Goal: Communication & Community: Answer question/provide support

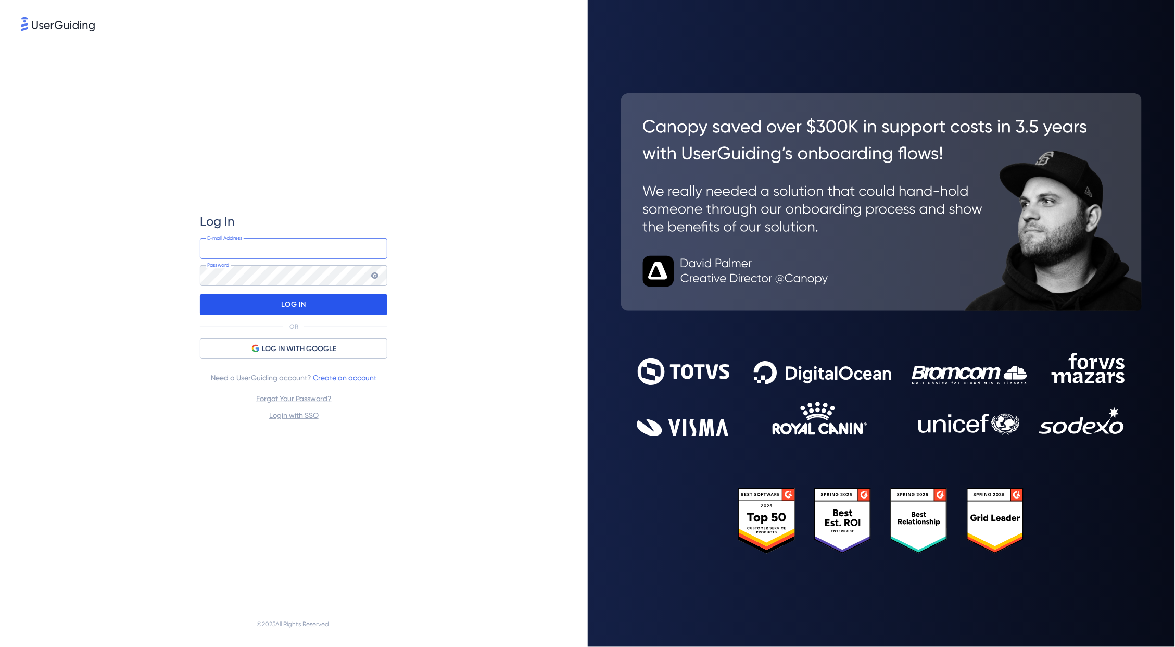
type input "[PERSON_NAME][EMAIL_ADDRESS][PERSON_NAME][DOMAIN_NAME]"
click at [274, 300] on div "LOG IN" at bounding box center [293, 304] width 187 height 21
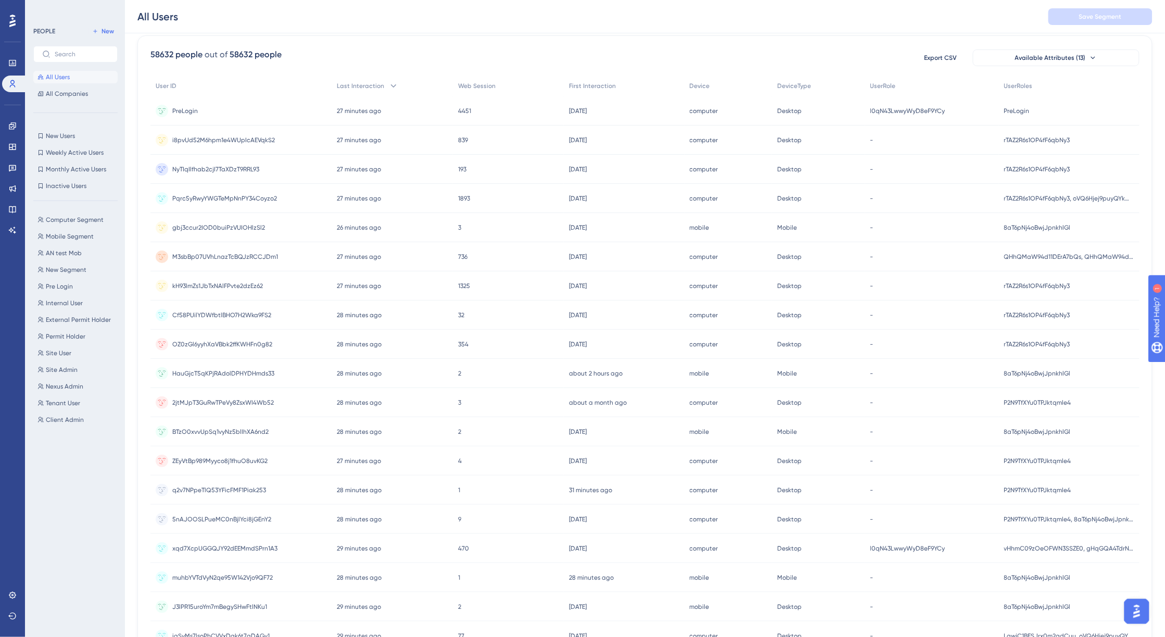
scroll to position [130, 0]
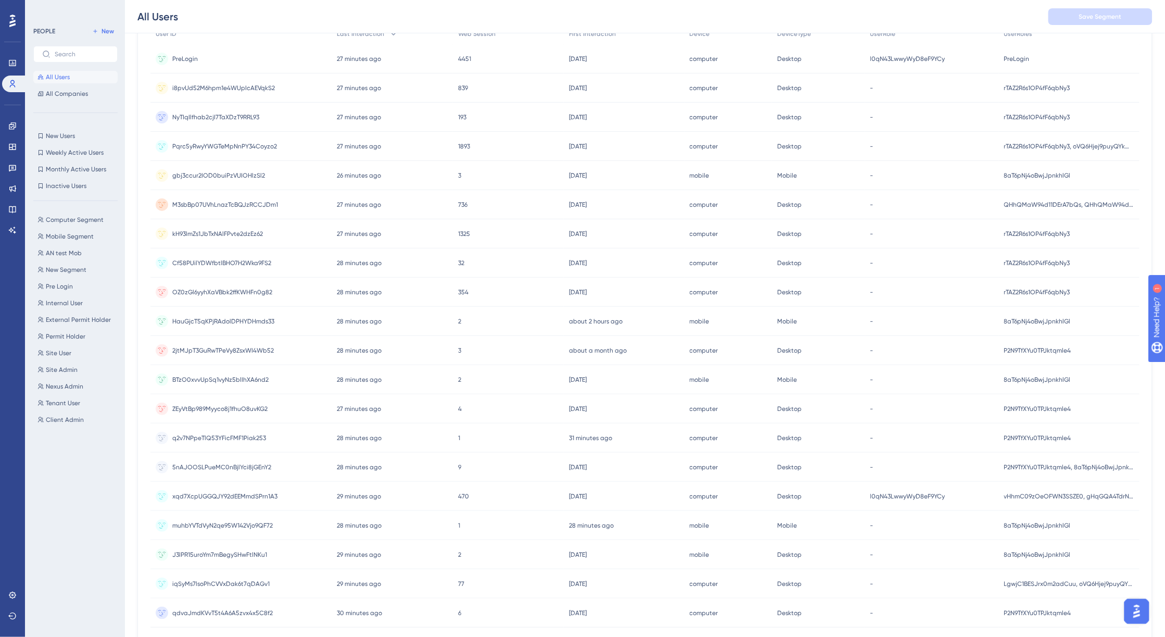
click at [1132, 609] on img "Open AI Assistant Launcher" at bounding box center [1136, 610] width 19 height 19
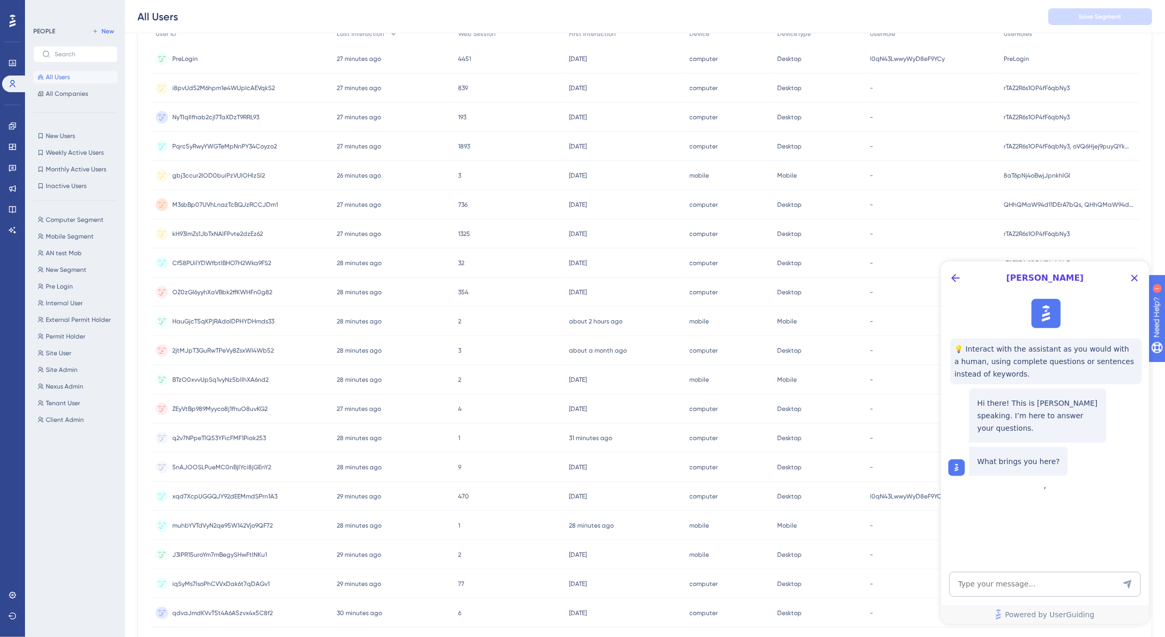
scroll to position [0, 0]
click at [1006, 586] on textarea "AI Assistant Text Input" at bounding box center [1045, 583] width 192 height 25
drag, startPoint x: 1092, startPoint y: 583, endPoint x: 976, endPoint y: 592, distance: 116.5
click at [976, 592] on textarea "if our container code is segementing out" at bounding box center [1045, 583] width 192 height 25
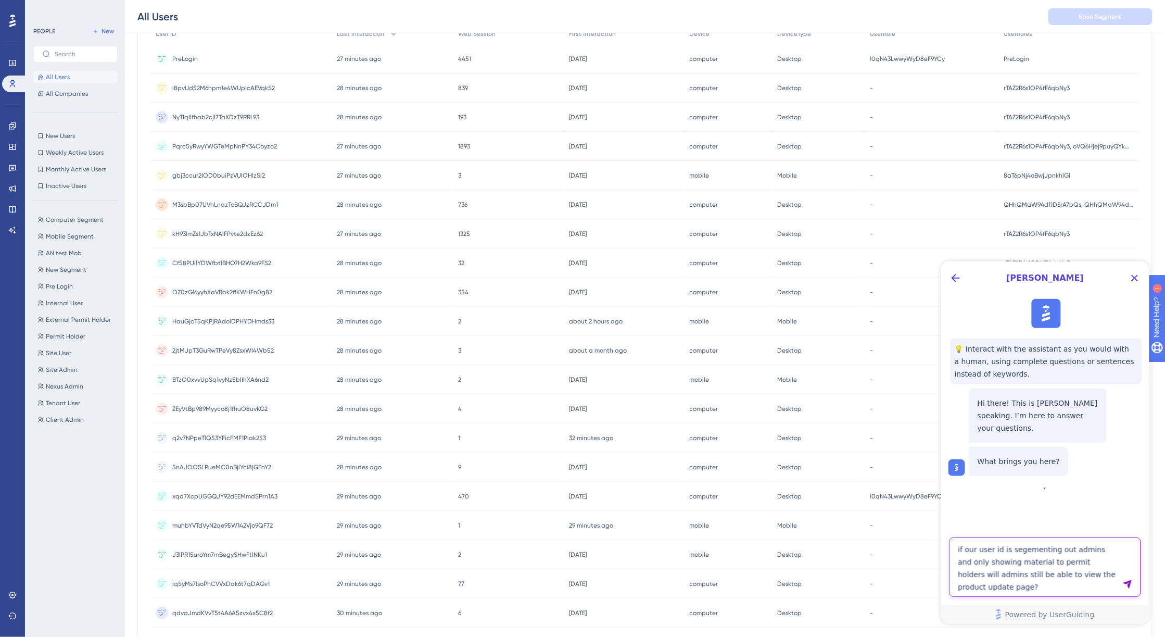
type textarea "if our user id is segementing out admins and only showing material to permit ho…"
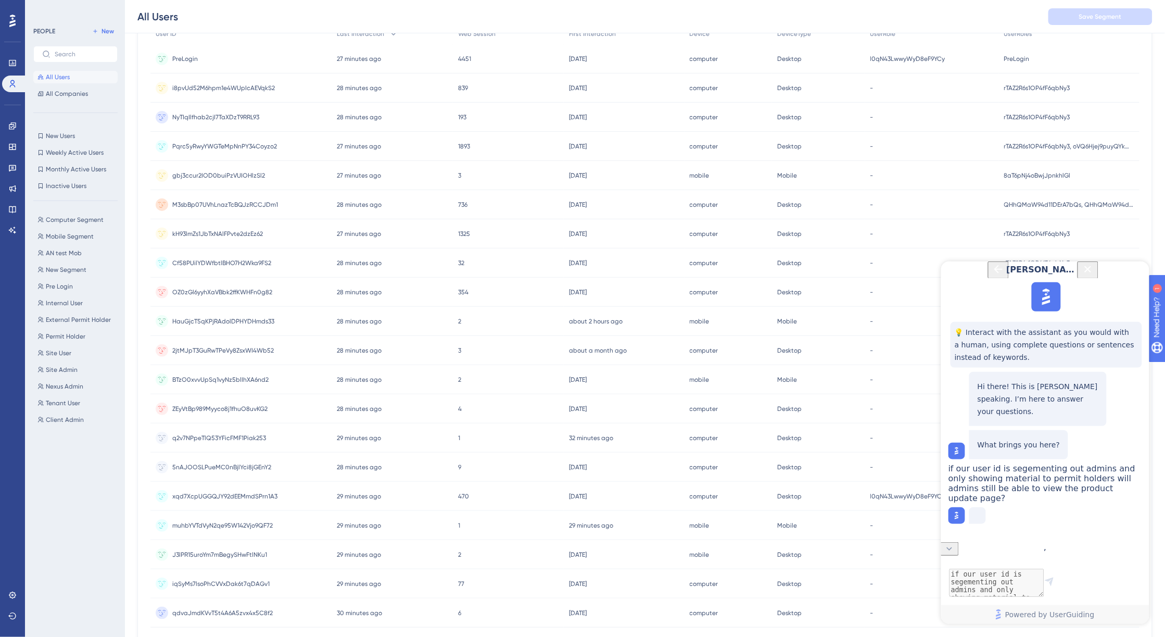
scroll to position [22, 0]
drag, startPoint x: 1012, startPoint y: 461, endPoint x: 1054, endPoint y: 520, distance: 72.0
click at [1054, 502] on div "if our user id is segementing out admins and only showing material to permit ho…" at bounding box center [1046, 483] width 196 height 40
copy span "if our user id is segementing out admins and only showing material to permit ho…"
click at [1028, 491] on span "if our user id is segementing out admins and only showing material to permit ho…" at bounding box center [1041, 483] width 187 height 40
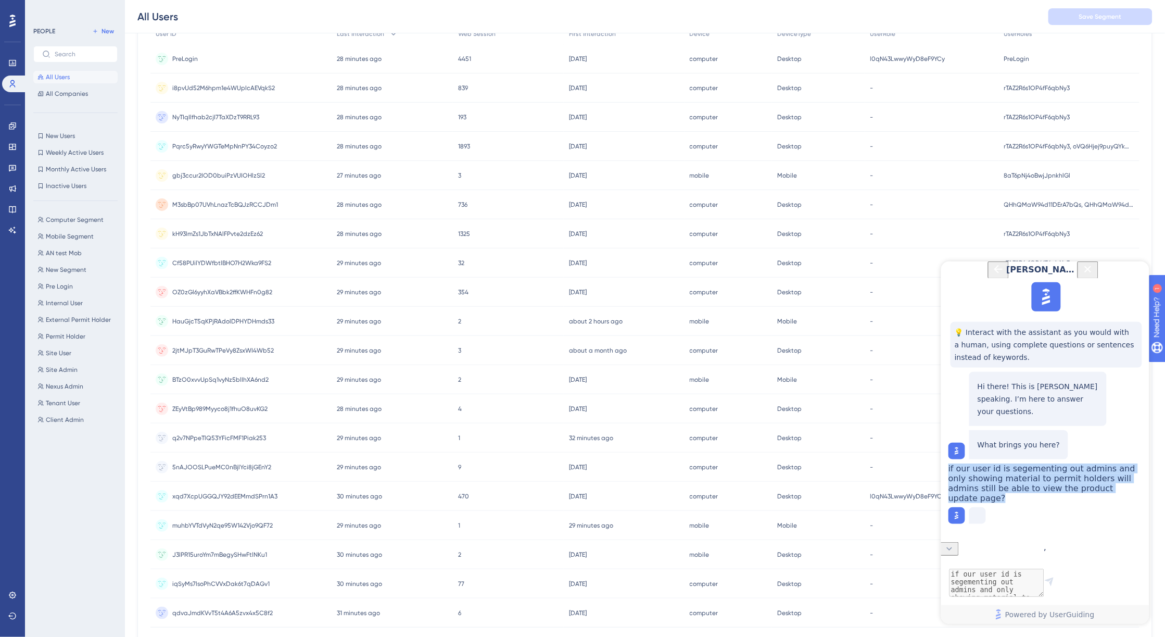
drag, startPoint x: 1038, startPoint y: 513, endPoint x: 996, endPoint y: 457, distance: 69.6
click at [996, 463] on div "if our user id is segementing out admins and only showing material to permit ho…" at bounding box center [1046, 483] width 196 height 40
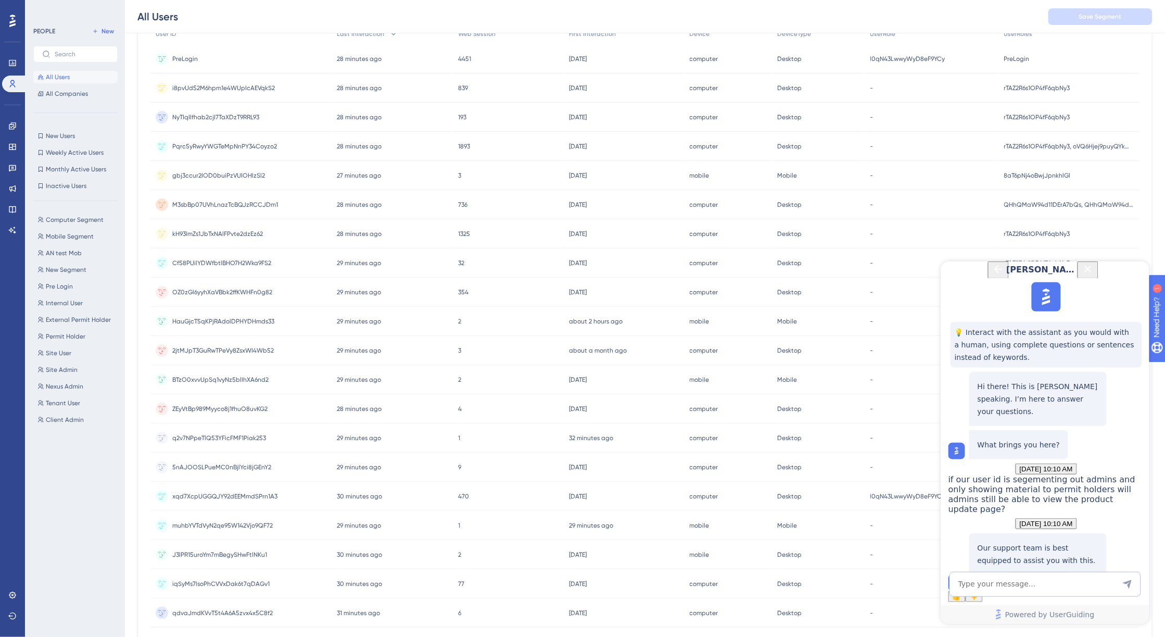
scroll to position [130, 0]
copy span "if our user id is segementing out admins and only showing material to permit ho…"
click at [1036, 573] on span "Talk to a person" at bounding box center [1037, 577] width 49 height 8
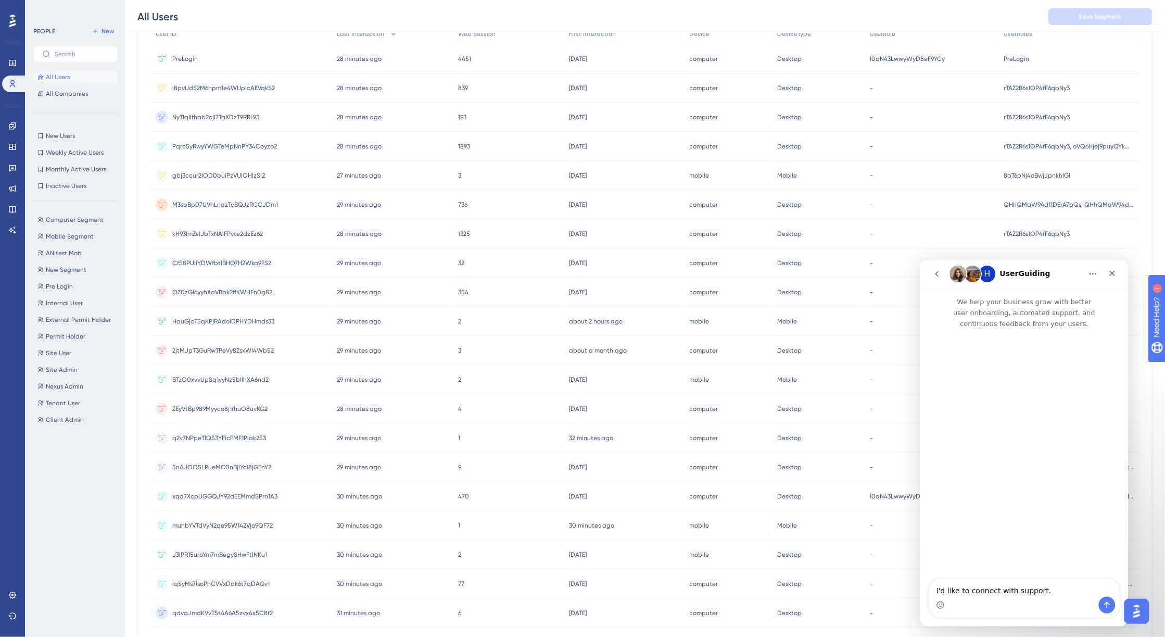
scroll to position [0, 0]
click at [980, 598] on div "Intercom messenger" at bounding box center [1024, 604] width 191 height 17
click at [1046, 585] on textarea "I'd like to connect with support." at bounding box center [1024, 587] width 191 height 18
click at [1100, 605] on button "Send a message…" at bounding box center [1107, 604] width 17 height 17
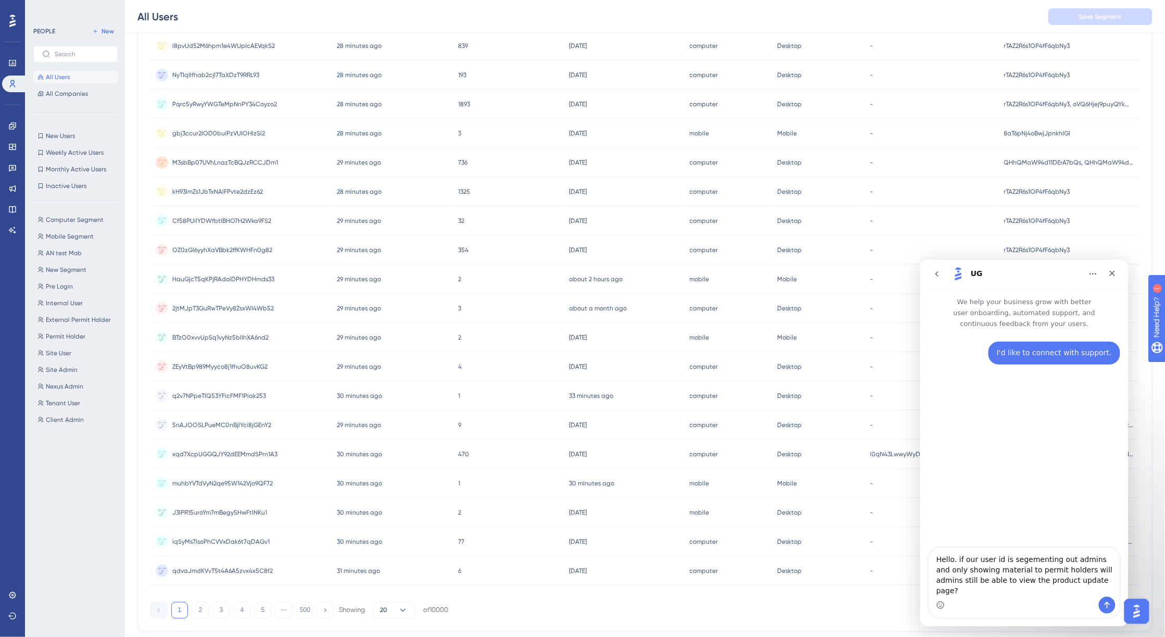
scroll to position [195, 0]
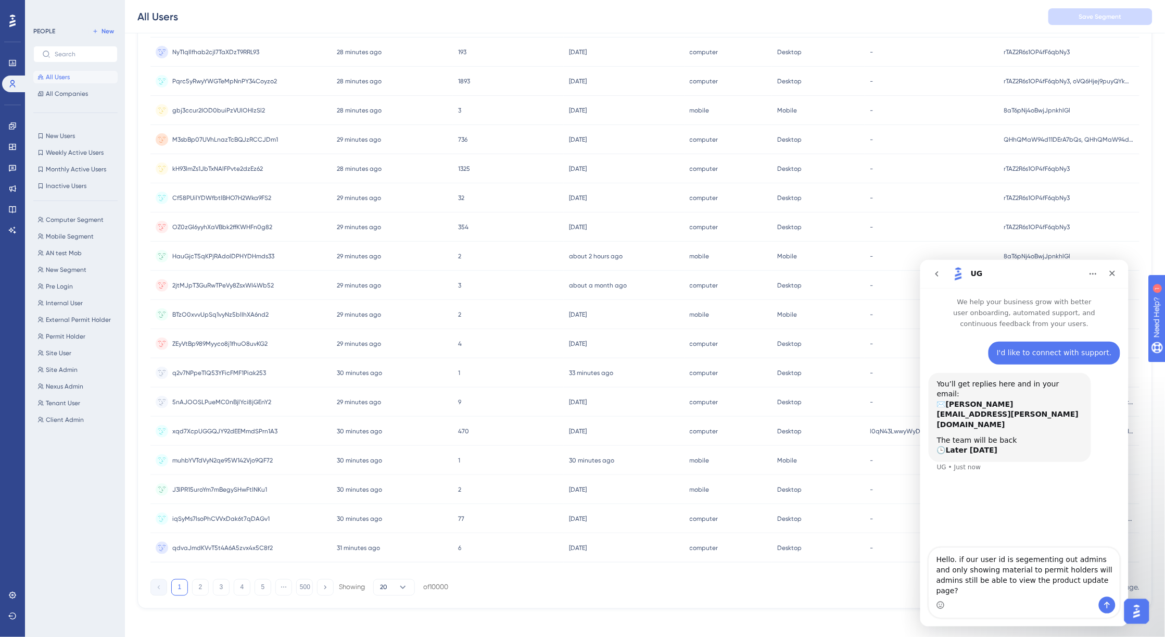
type textarea "Hello. if our user id is segementing out admins and only showing material to pe…"
click at [1104, 604] on icon "Send a message…" at bounding box center [1107, 604] width 8 height 8
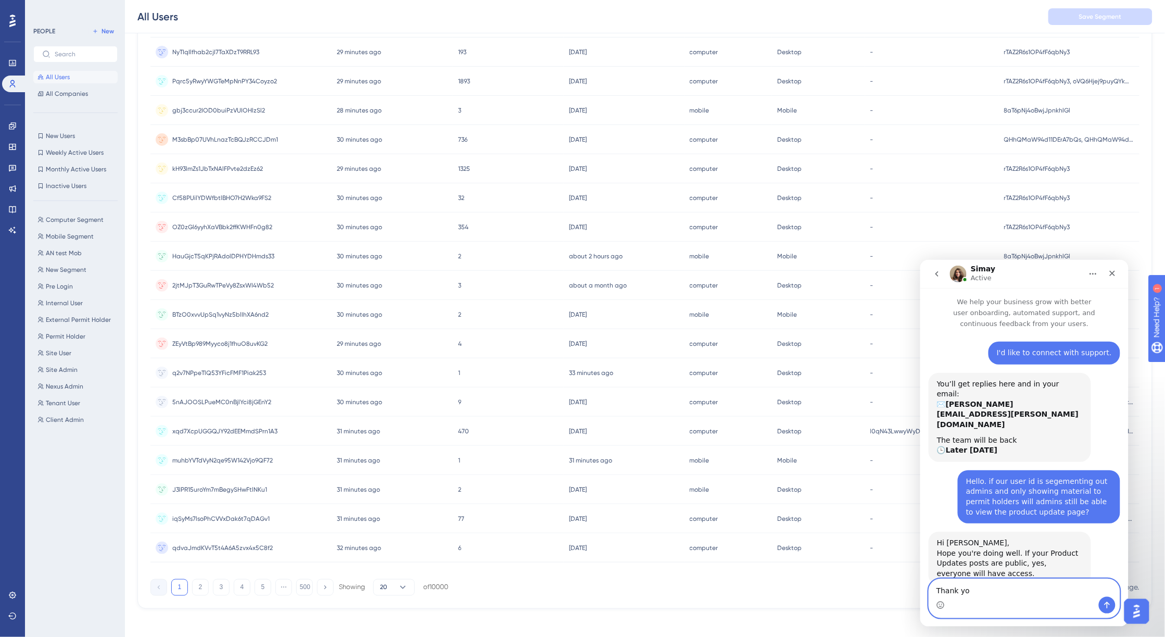
type textarea "Thank you"
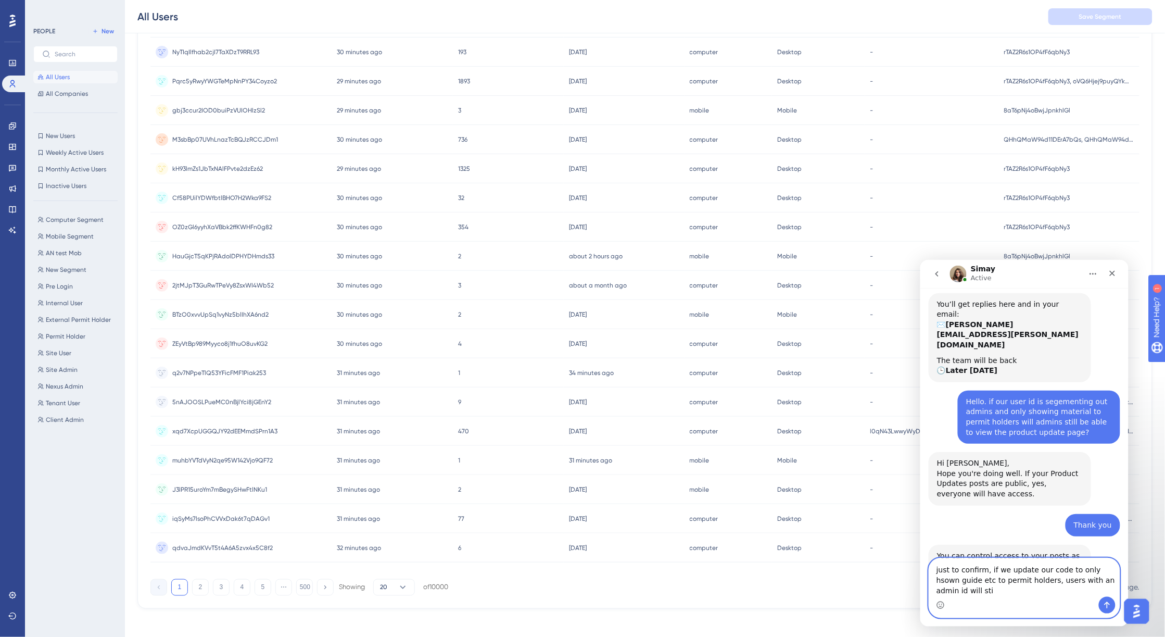
scroll to position [90, 0]
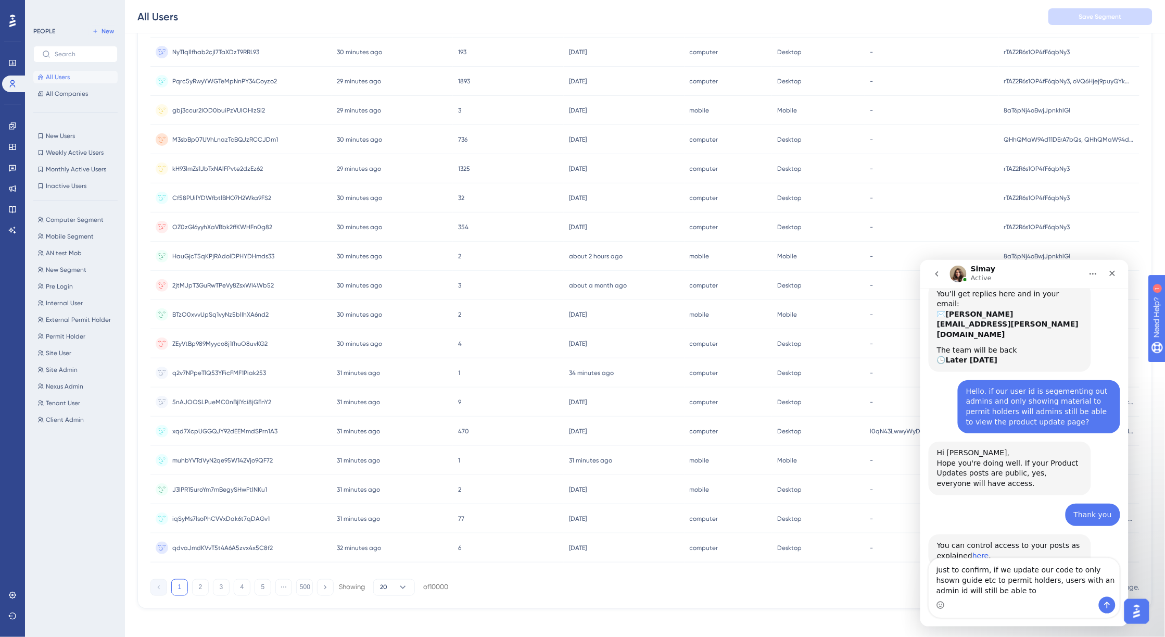
click at [976, 551] on link "here" at bounding box center [980, 555] width 17 height 8
click at [994, 590] on textarea "just to confirm, if we update our code to only hsown guide etc to permit holder…" at bounding box center [1024, 577] width 191 height 39
click at [1089, 566] on textarea "just to confirm, if we update our code to only hsown guide etc to permit holder…" at bounding box center [1024, 577] width 191 height 39
click at [954, 579] on textarea "just to confirm, if we update our code to only show guide etc to permit holders…" at bounding box center [1024, 577] width 191 height 39
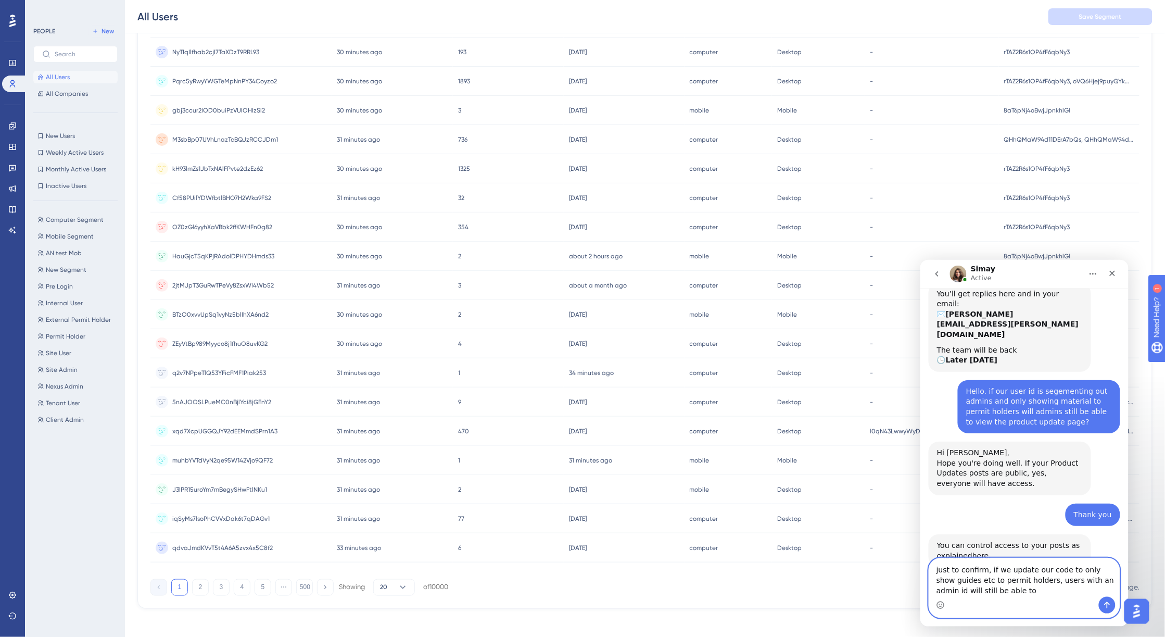
click at [1005, 587] on textarea "just to confirm, if we update our code to only show guides etc to permit holder…" at bounding box center [1024, 577] width 191 height 39
type textarea "just to confirm, if we update our code to only show guides etc to permit holder…"
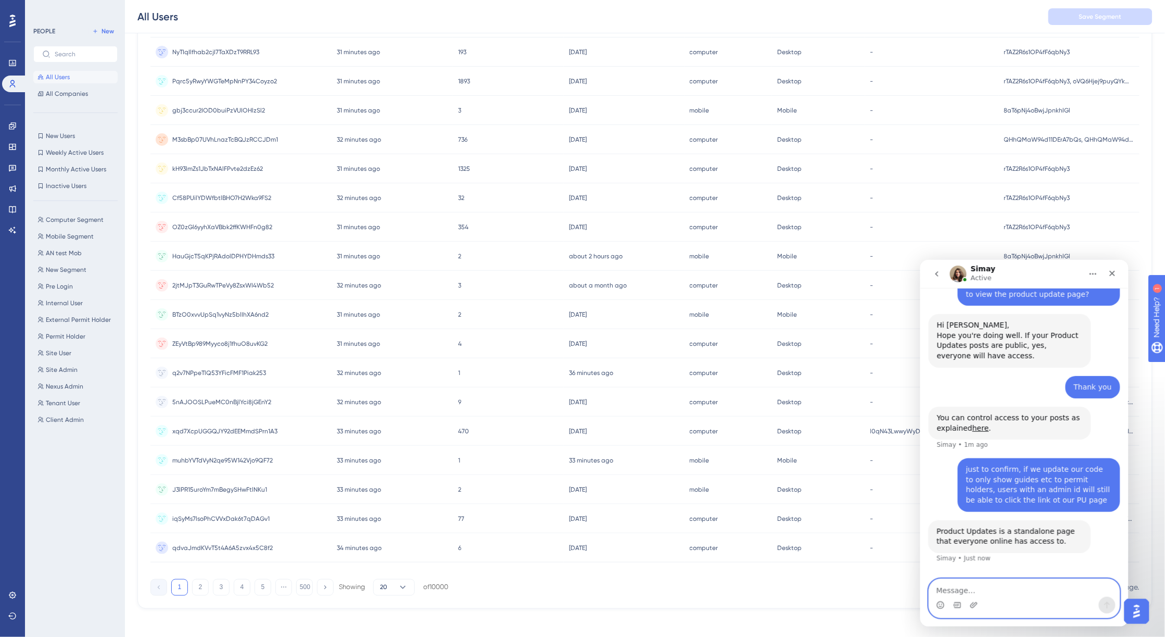
scroll to position [223, 0]
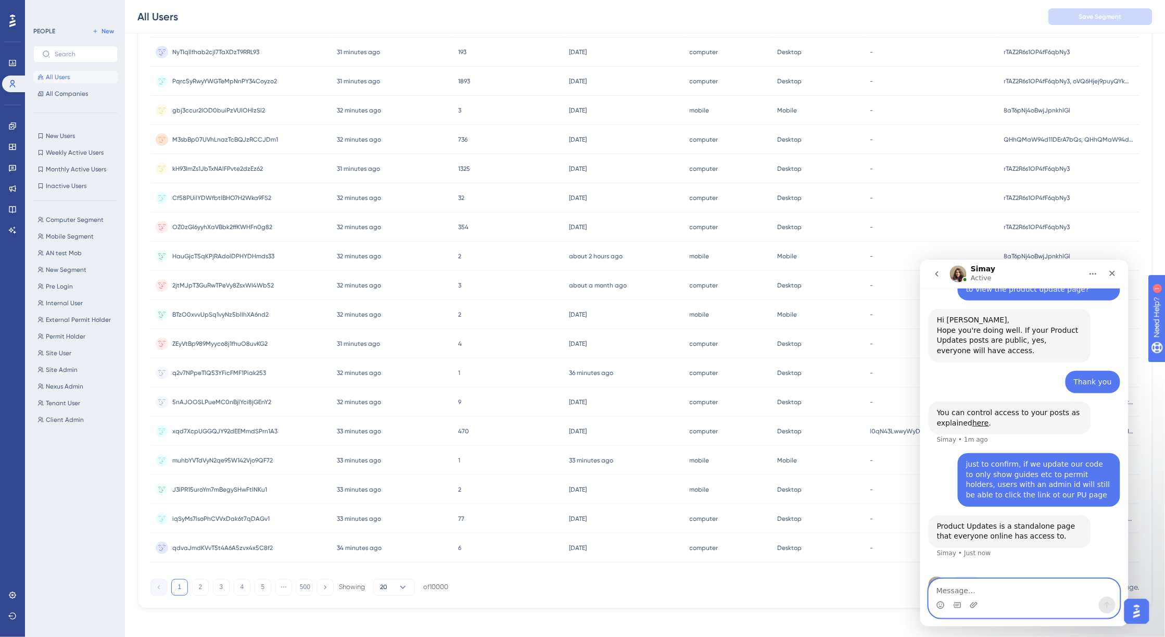
click at [983, 586] on textarea "Message…" at bounding box center [1024, 587] width 191 height 18
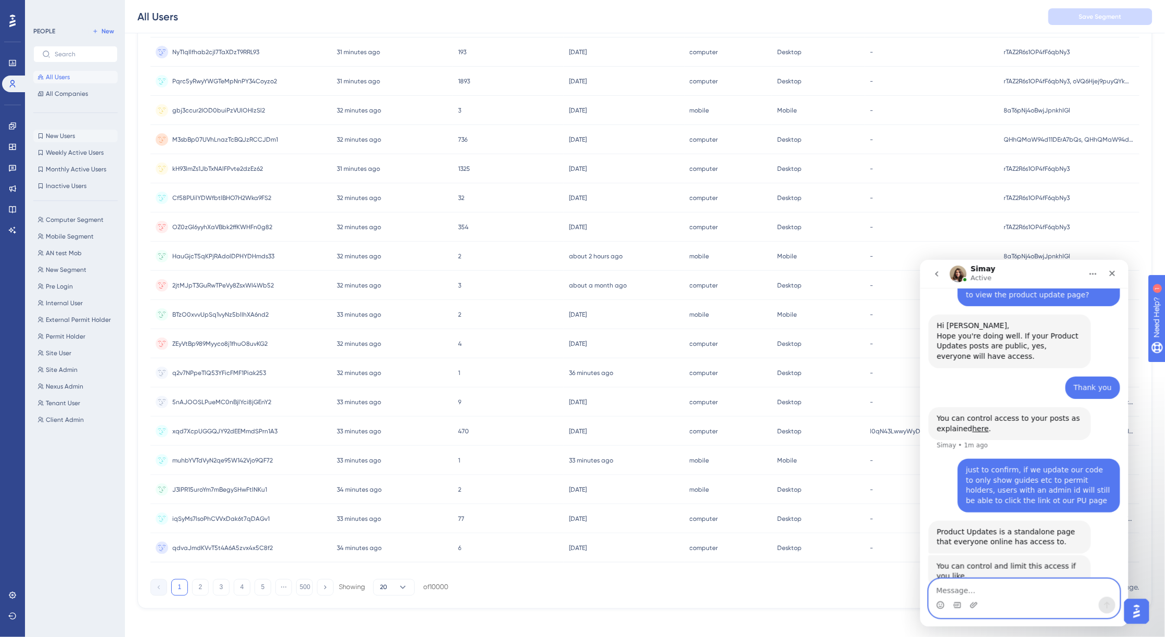
scroll to position [217, 0]
type textarea "Thanks very much!"
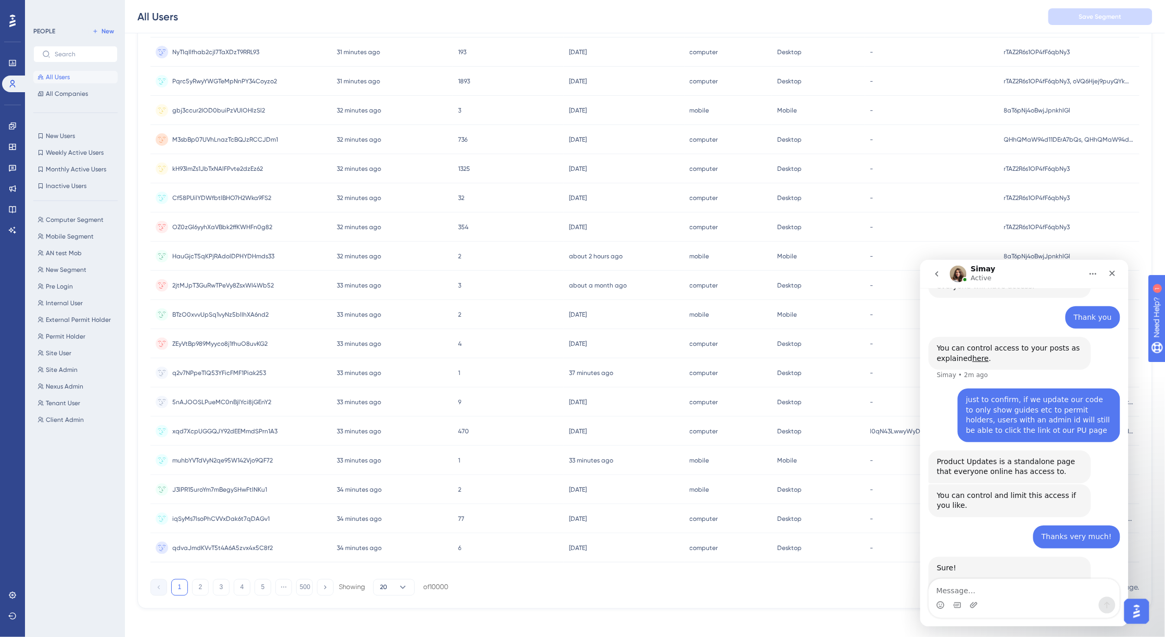
scroll to position [299, 0]
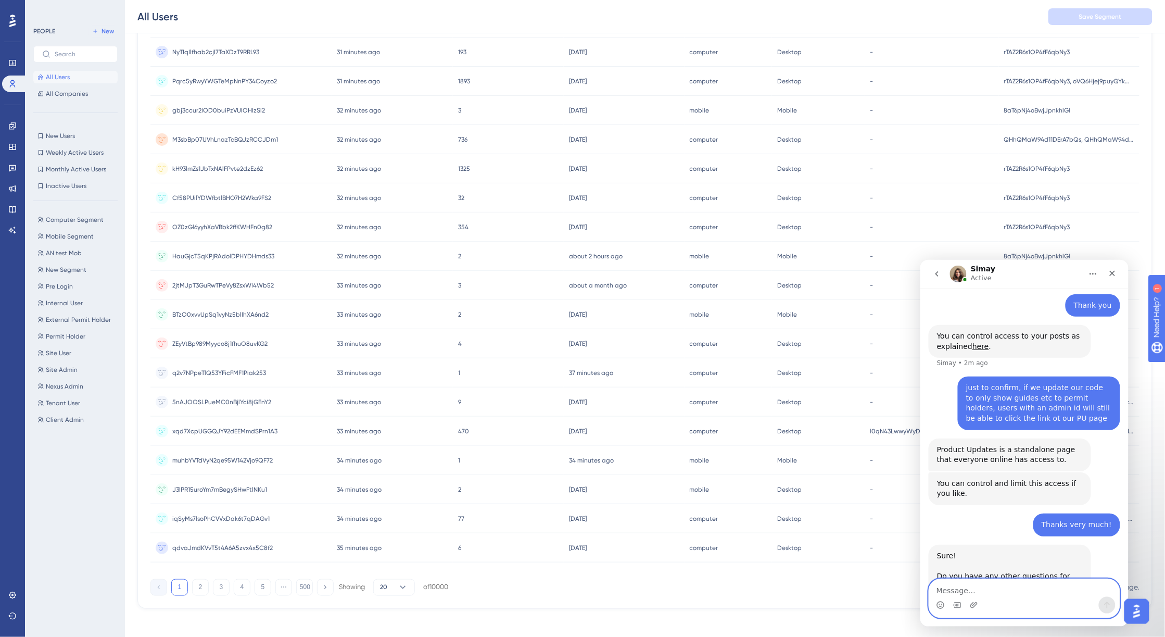
click at [1025, 589] on textarea "Message…" at bounding box center [1024, 587] width 191 height 18
type textarea "no thank you"
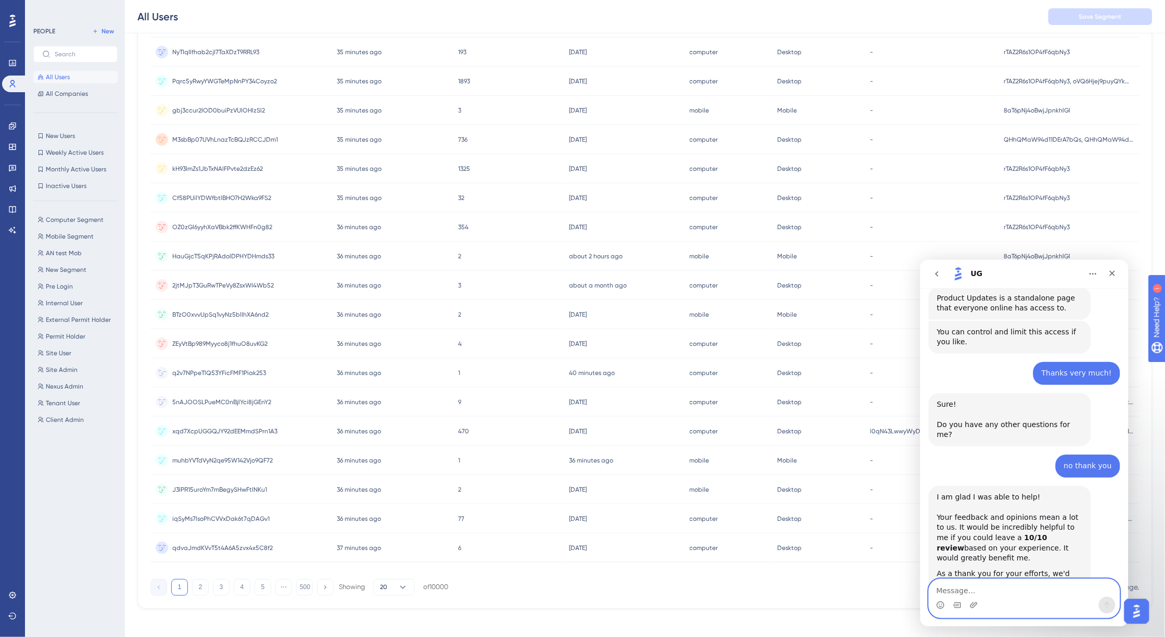
scroll to position [582, 0]
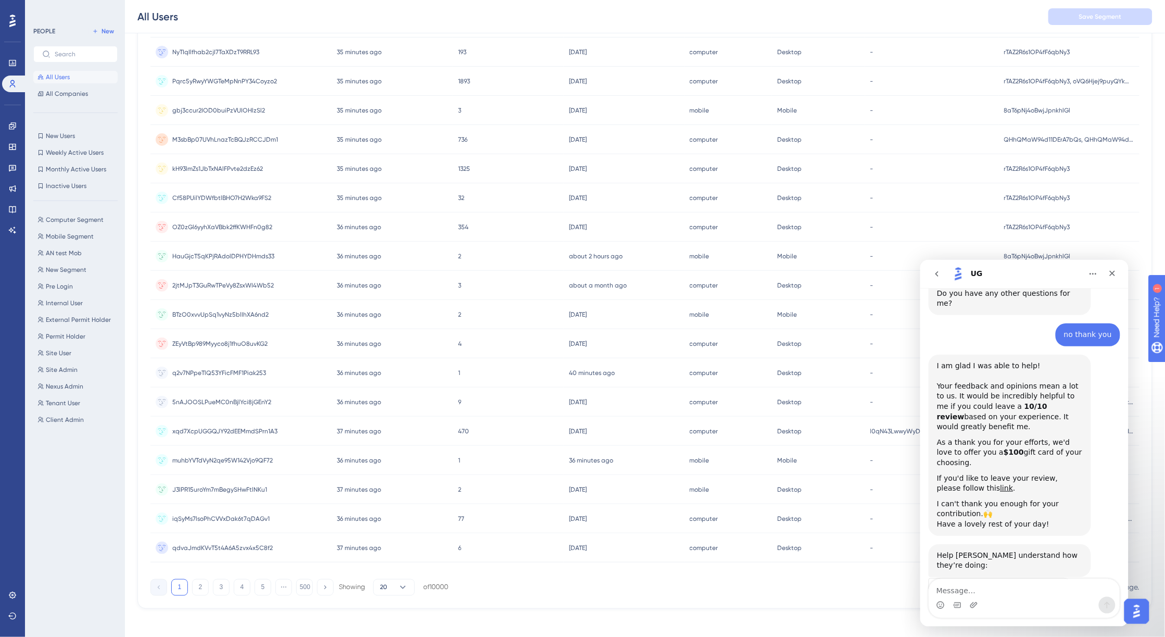
click at [1048, 606] on span "Amazing" at bounding box center [1050, 615] width 19 height 19
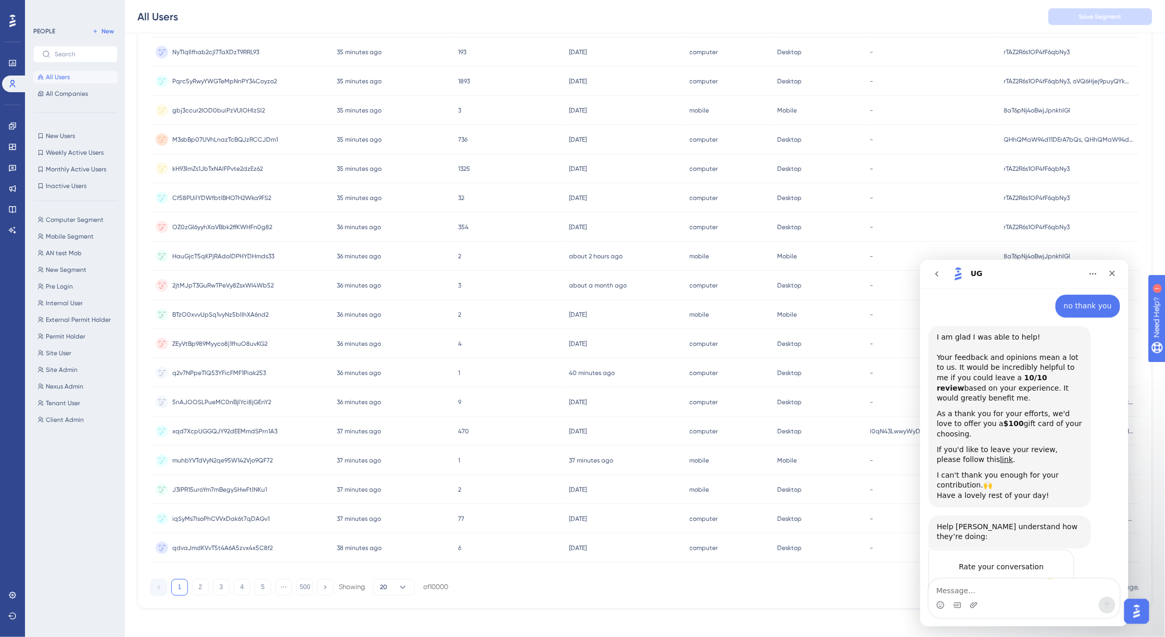
type textarea "Super helpful and fast reply"
click at [1056, 614] on div "Submit" at bounding box center [1055, 624] width 21 height 21
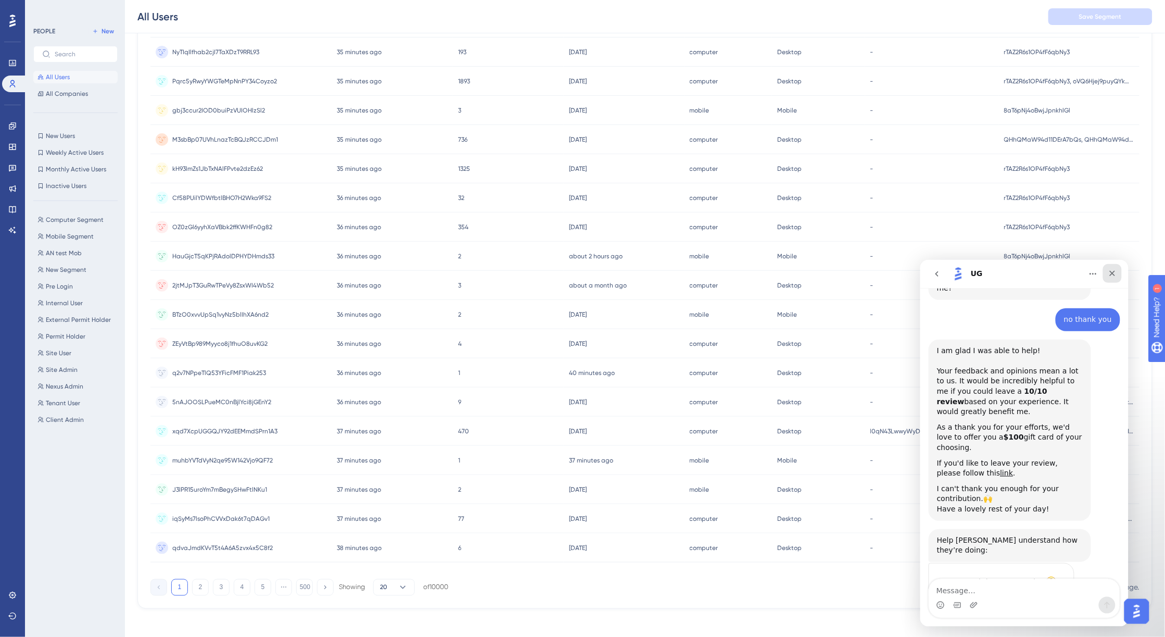
click at [1117, 275] on div "Close" at bounding box center [1112, 272] width 19 height 19
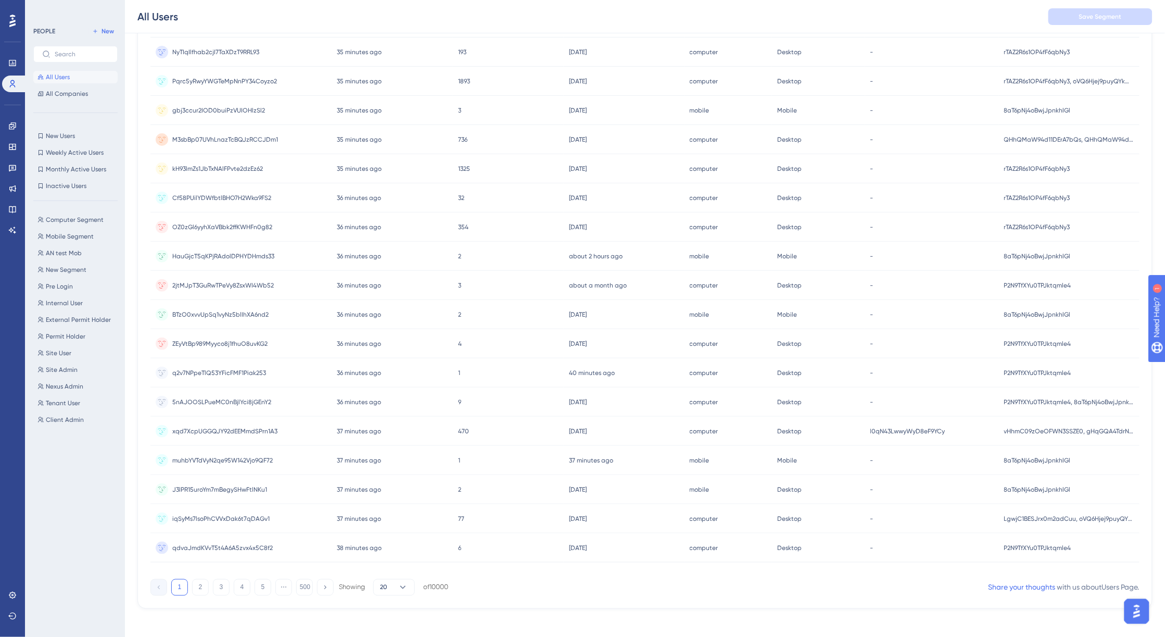
scroll to position [587, 0]
